Goal: Find specific page/section: Find specific page/section

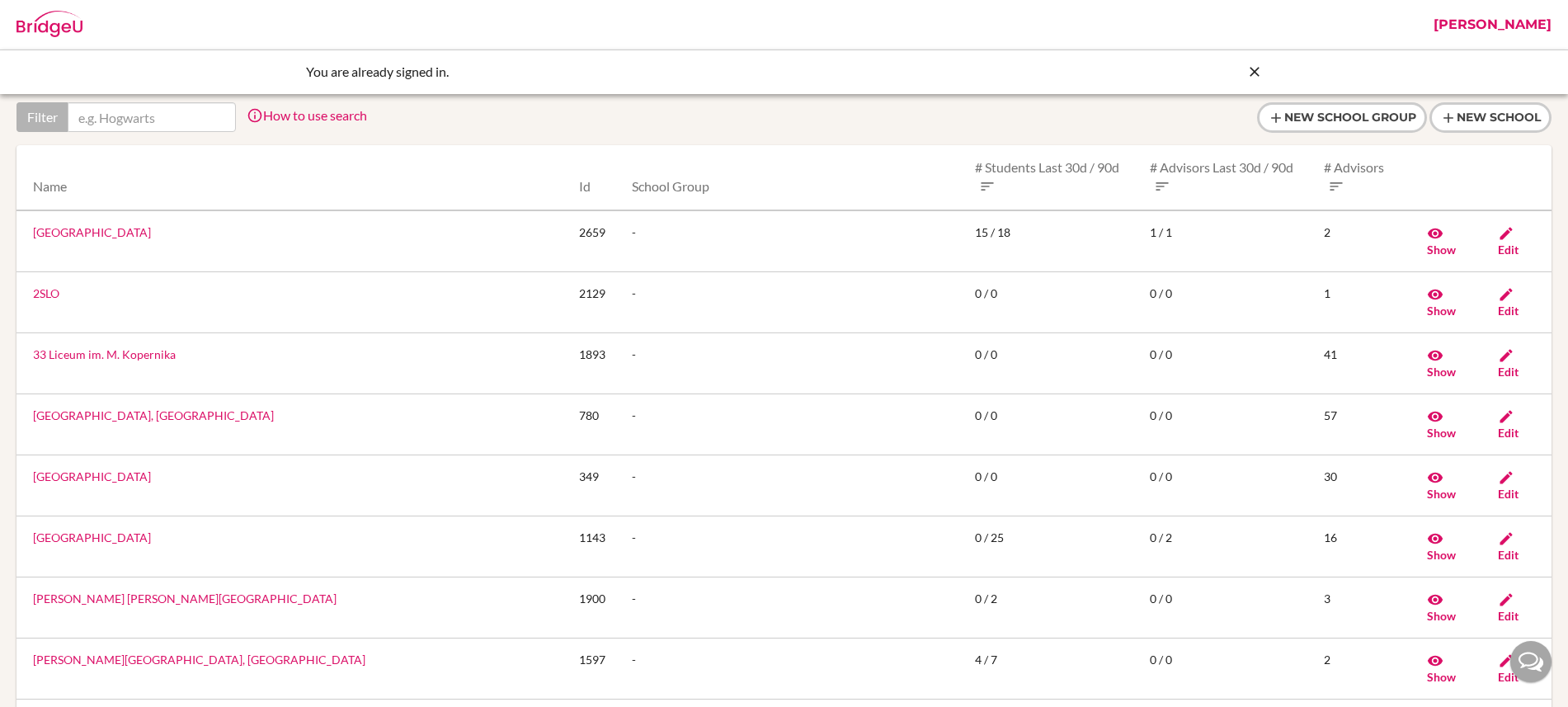
click at [182, 116] on input "text" at bounding box center [152, 116] width 168 height 30
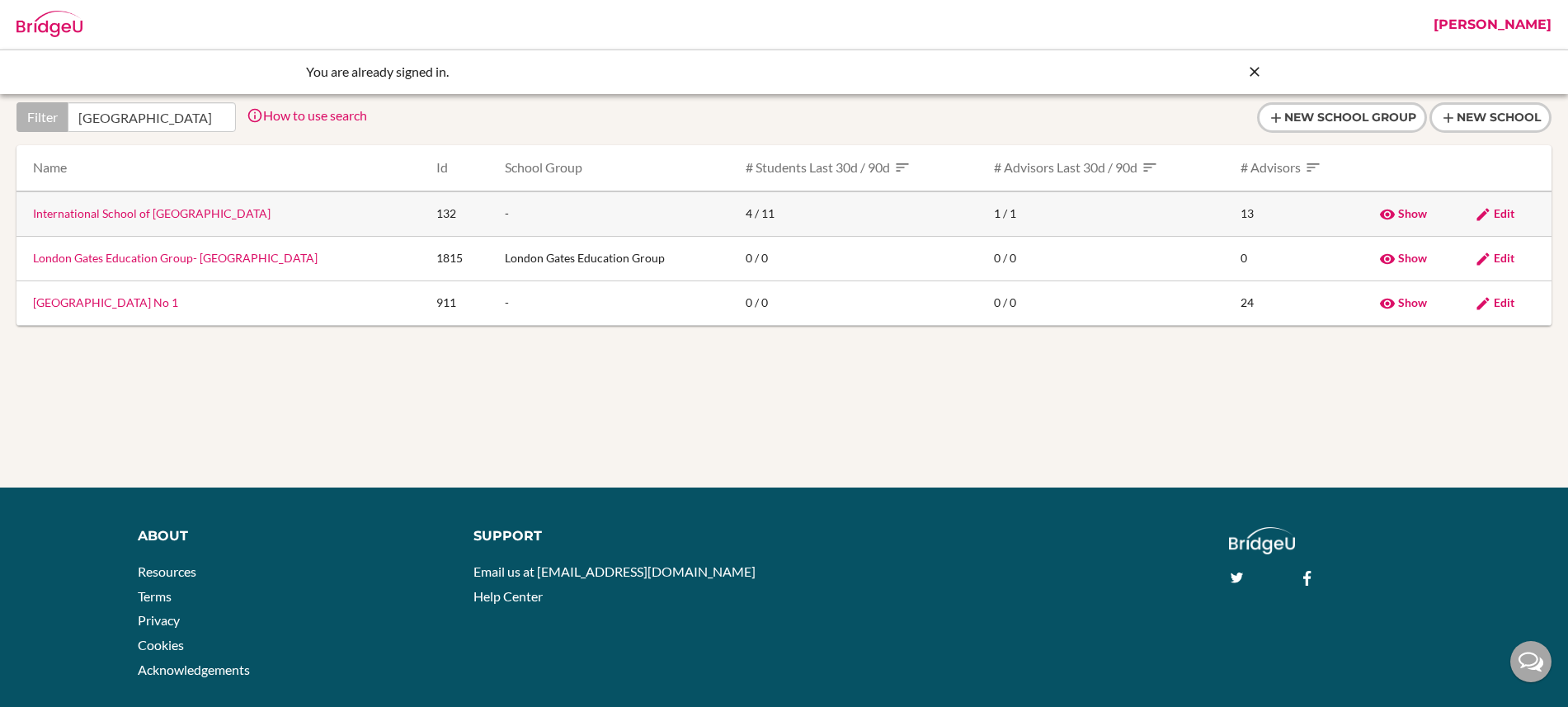
type input "riga"
click at [112, 215] on link "International School of Riga" at bounding box center [152, 214] width 238 height 14
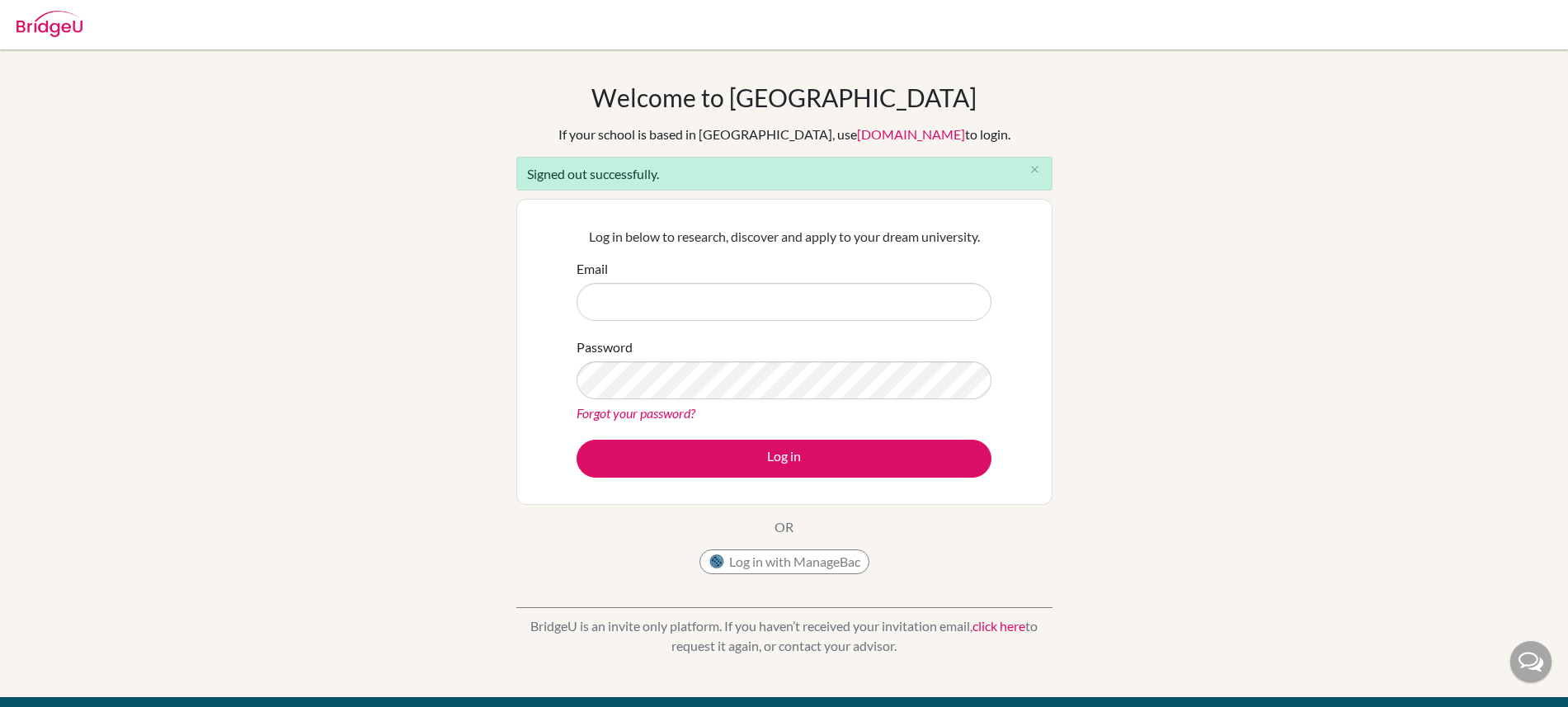
type input "[EMAIL_ADDRESS][DOMAIN_NAME]"
click at [716, 432] on form "Email jen+1@bridge-u.com Password Forgot your password? Log in" at bounding box center [784, 369] width 415 height 218
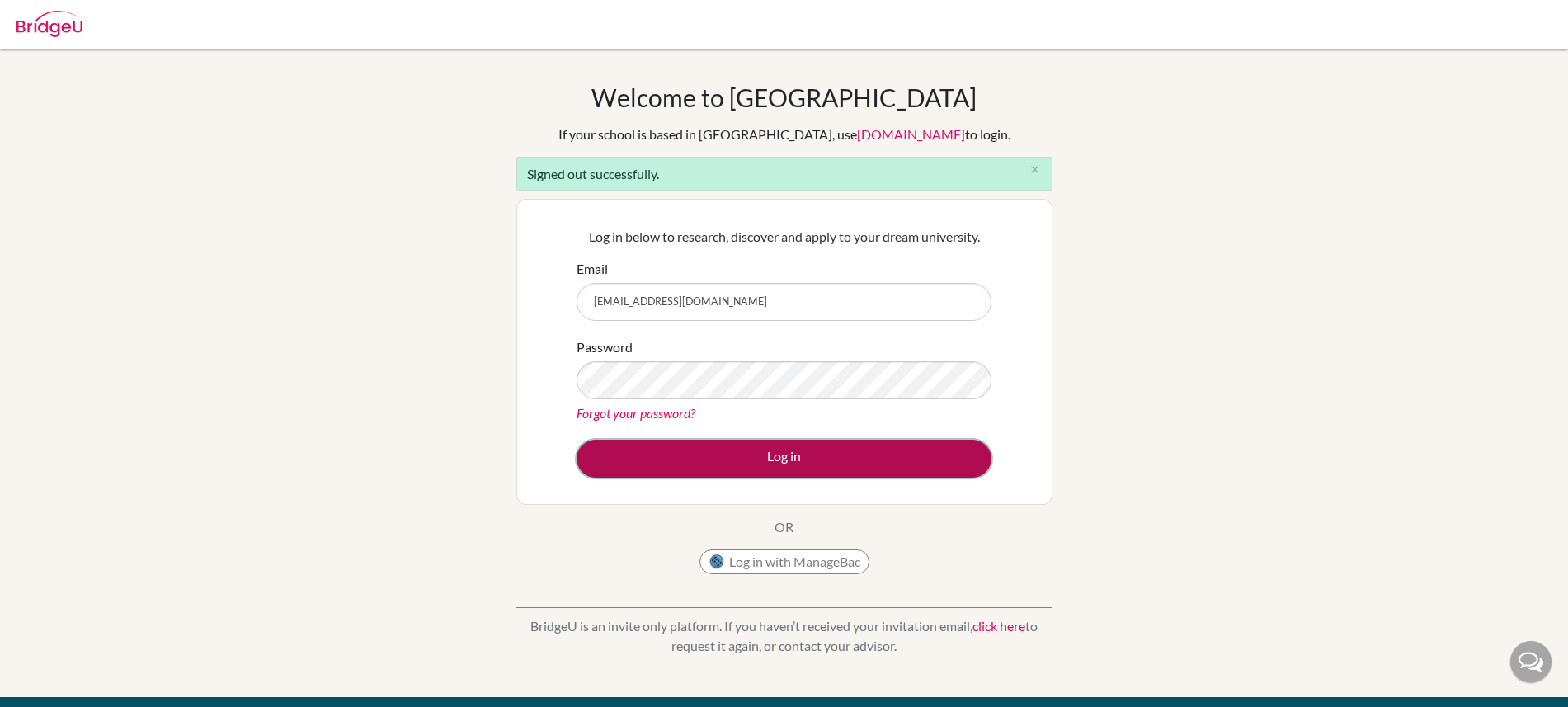
click at [704, 454] on button "Log in" at bounding box center [784, 459] width 415 height 38
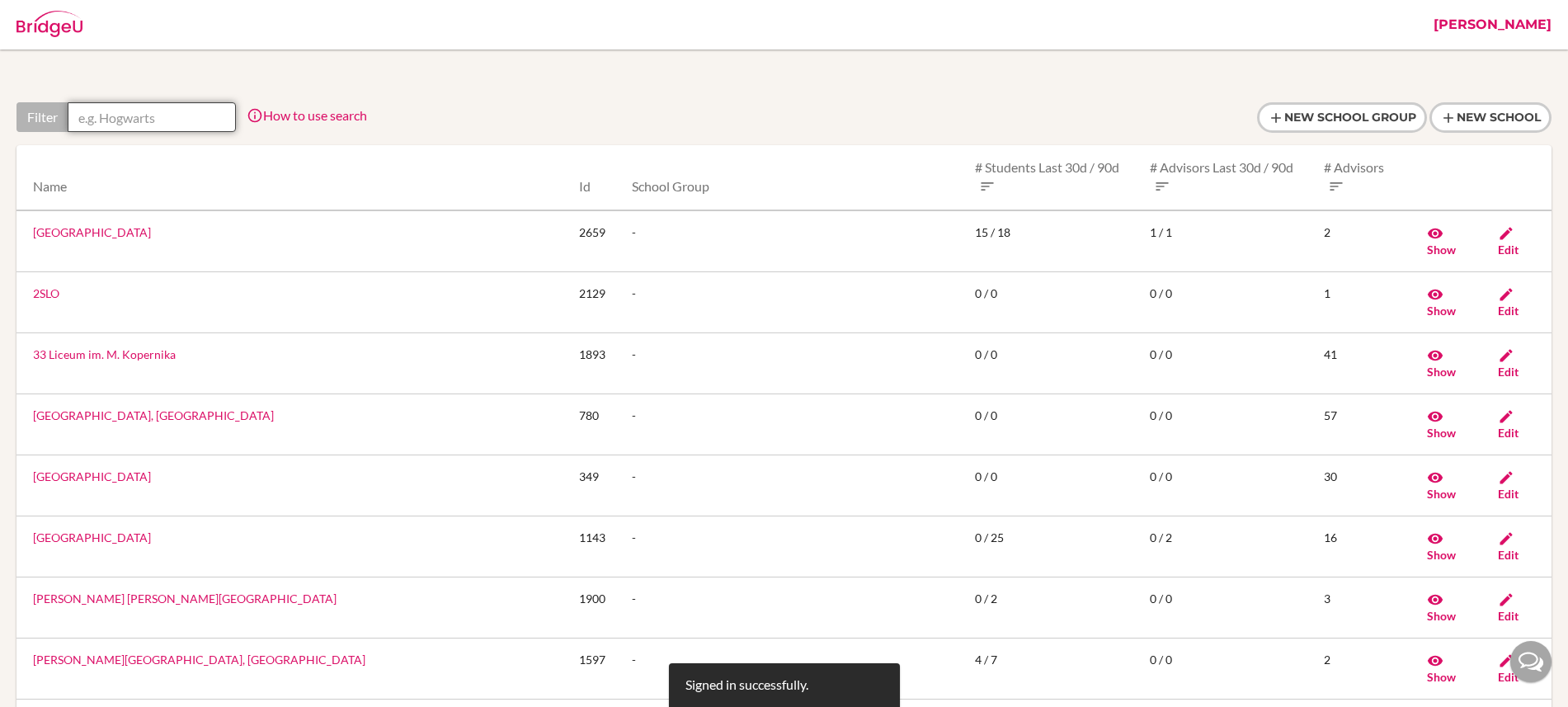
click at [190, 119] on input "text" at bounding box center [152, 116] width 168 height 30
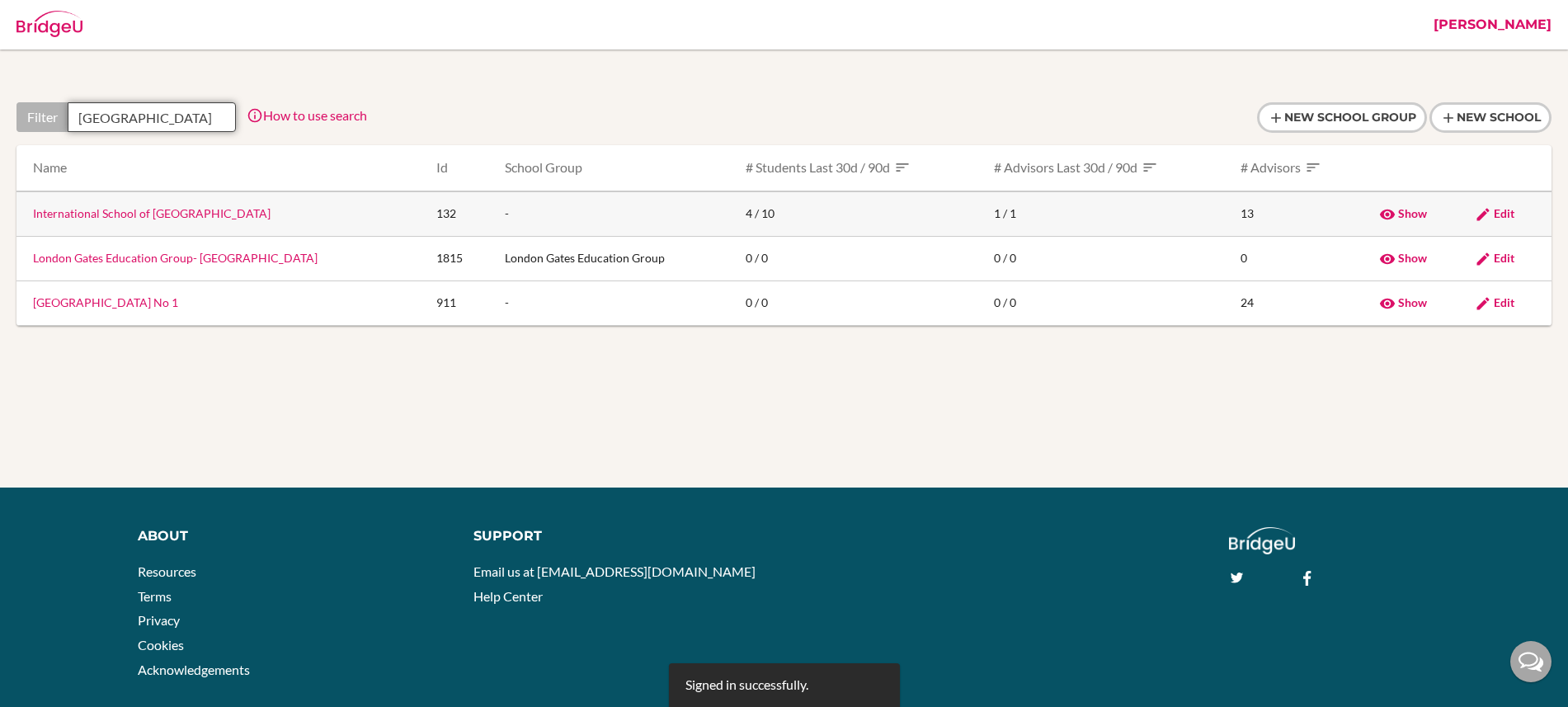
type input "riga"
click at [154, 209] on link "International School of Riga" at bounding box center [152, 214] width 238 height 14
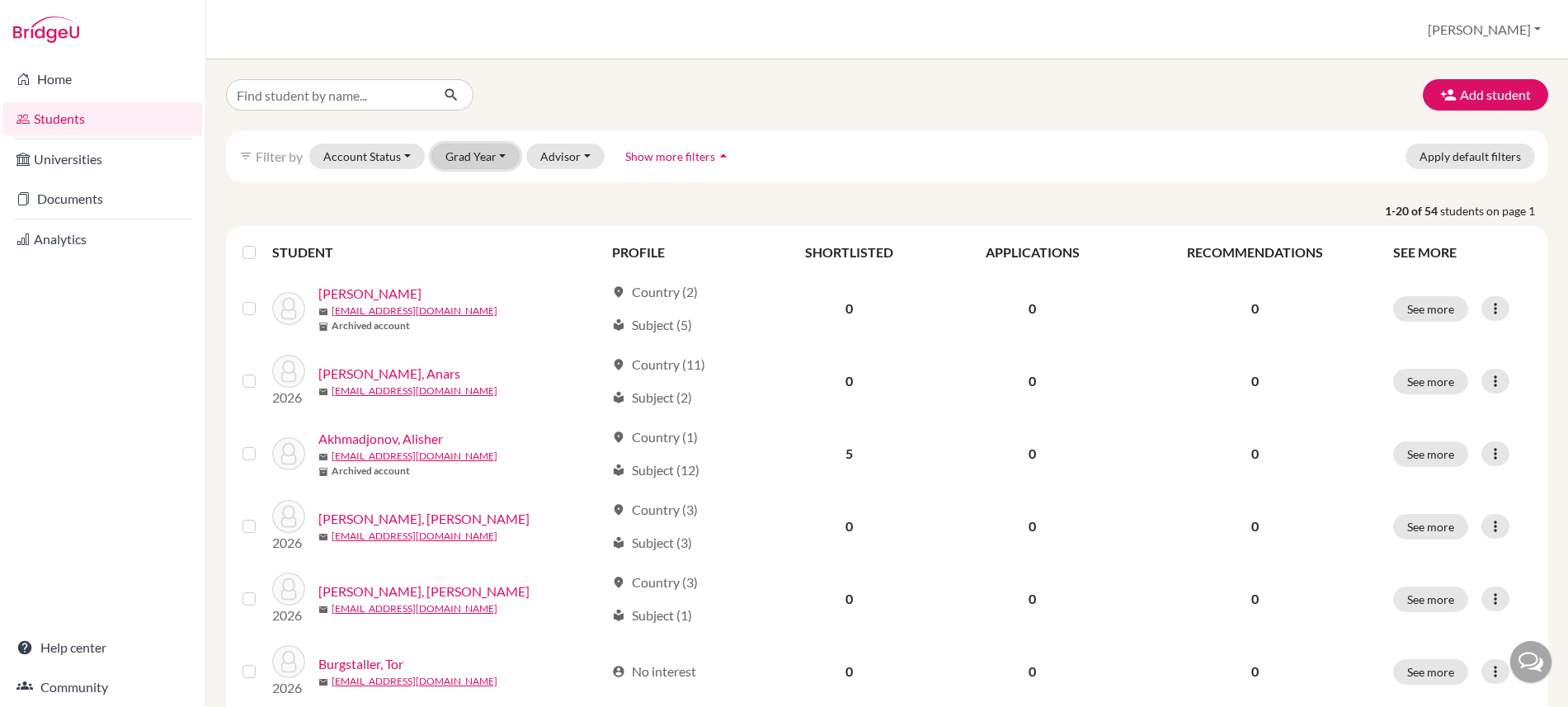
click at [500, 152] on button "Grad Year" at bounding box center [476, 156] width 89 height 26
click at [481, 217] on span "2026" at bounding box center [466, 217] width 30 height 20
